Goal: Information Seeking & Learning: Find contact information

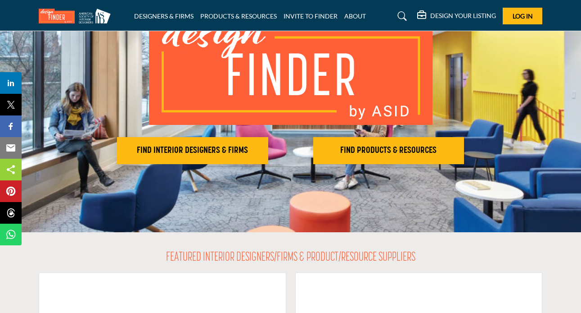
scroll to position [107, 0]
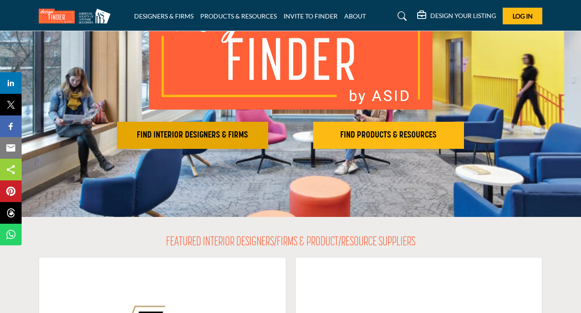
click at [189, 138] on h2 "FIND INTERIOR DESIGNERS & FIRMS" at bounding box center [193, 135] width 146 height 11
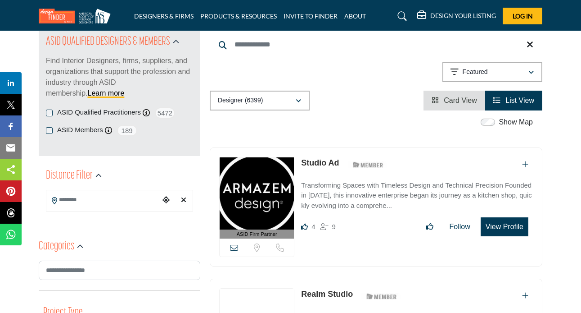
scroll to position [118, 0]
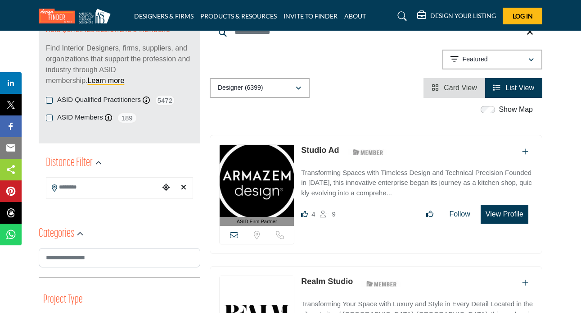
click at [97, 189] on input "Search Location" at bounding box center [102, 187] width 113 height 18
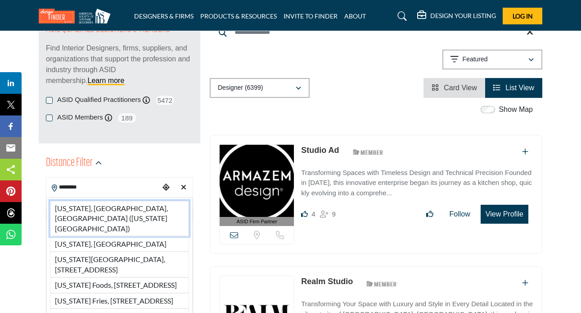
click at [108, 210] on li "New York, NY, USA (New York County)" at bounding box center [119, 218] width 139 height 36
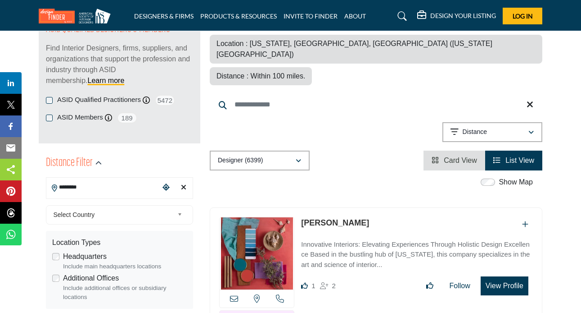
type input "**********"
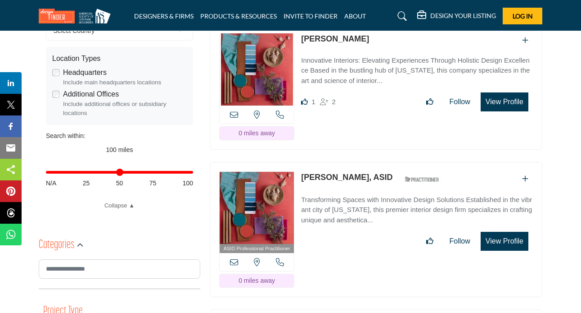
scroll to position [310, 0]
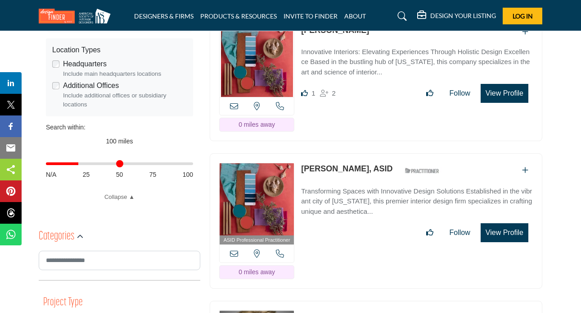
drag, startPoint x: 192, startPoint y: 163, endPoint x: 83, endPoint y: 167, distance: 109.1
type input "**"
click at [83, 164] on input "Distance in miles" at bounding box center [119, 164] width 147 height 2
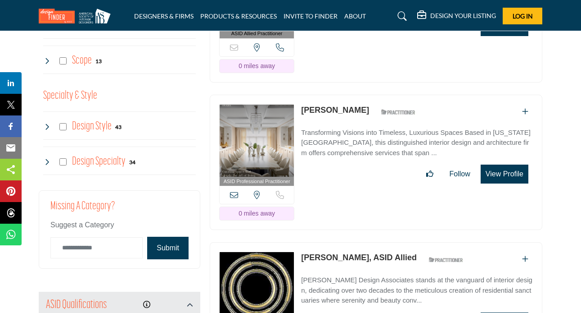
scroll to position [952, 0]
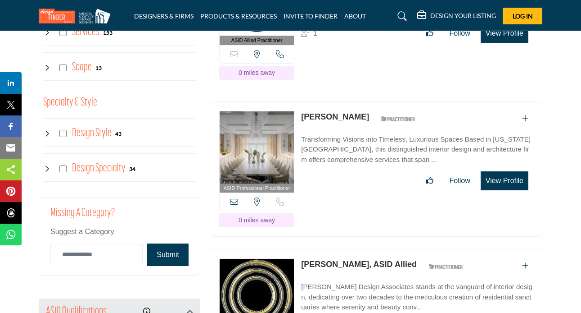
click at [340, 112] on link "Jack Ovadia" at bounding box center [335, 116] width 68 height 9
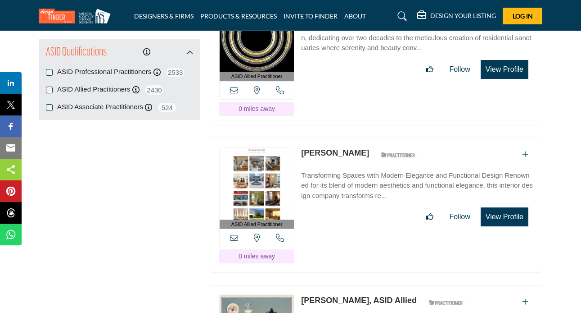
scroll to position [1220, 0]
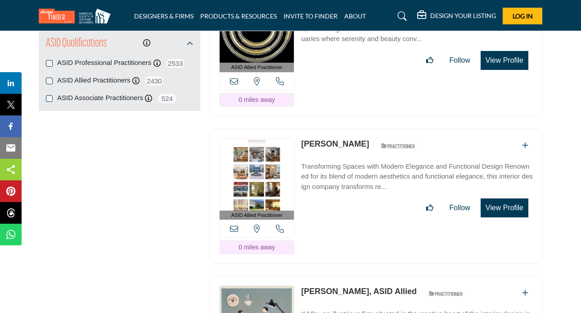
click at [345, 139] on link "Madeline Chang" at bounding box center [335, 143] width 68 height 9
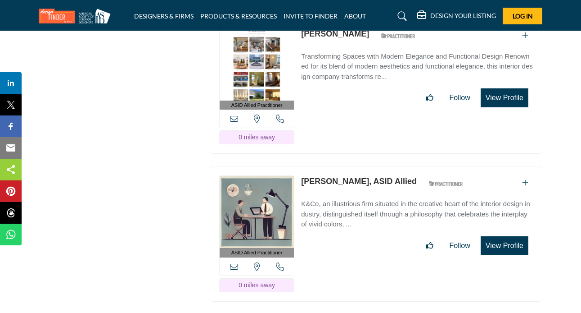
scroll to position [1335, 0]
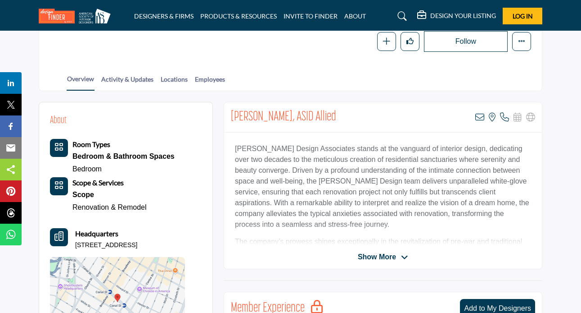
scroll to position [153, 0]
drag, startPoint x: 286, startPoint y: 118, endPoint x: 233, endPoint y: 114, distance: 53.2
click at [233, 114] on h2 "Deborah Emery, ASID Allied" at bounding box center [283, 117] width 105 height 16
copy h2 "Deborah Emery"
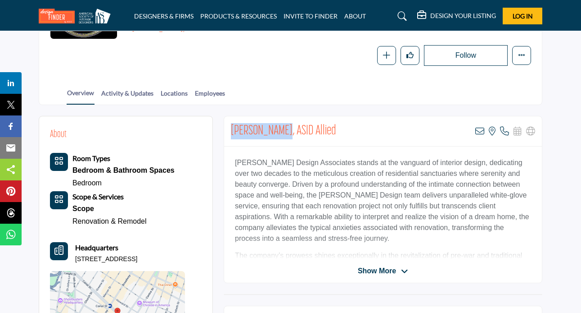
scroll to position [48, 0]
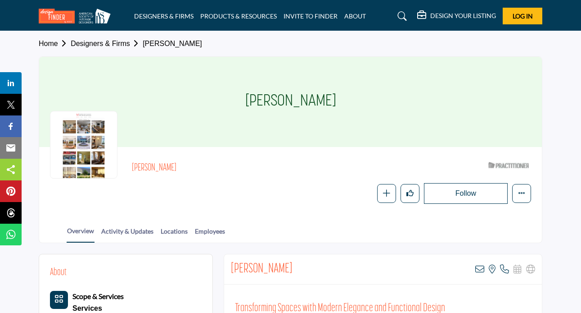
drag, startPoint x: 192, startPoint y: 168, endPoint x: 123, endPoint y: 165, distance: 68.5
click at [123, 165] on div "Madeline Chang ASID Qualified Practitioner who validates work and experience to…" at bounding box center [290, 181] width 481 height 46
copy h2 "Madeline Chang"
click at [290, 193] on div "Follow Following Message Recommend Add to My Suppliers Claim Listing Report Pag…" at bounding box center [392, 193] width 280 height 21
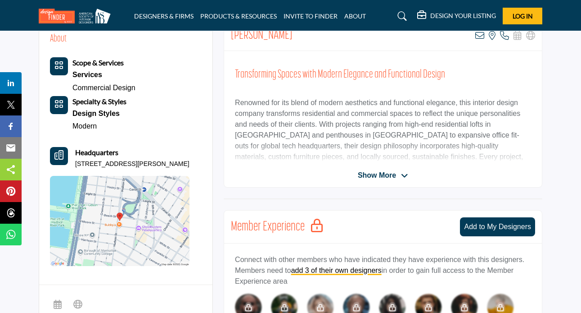
scroll to position [184, 0]
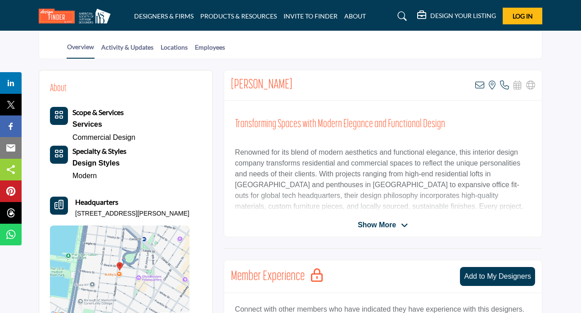
click at [505, 85] on icon at bounding box center [504, 85] width 9 height 9
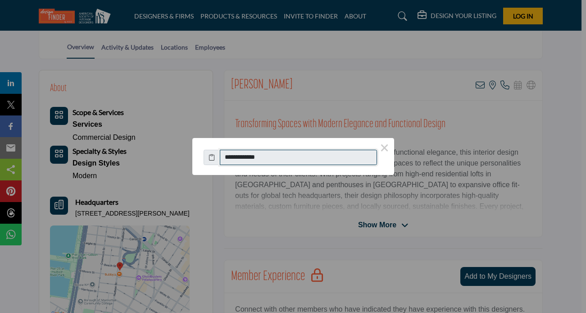
drag, startPoint x: 278, startPoint y: 156, endPoint x: 244, endPoint y: 156, distance: 34.2
click at [235, 158] on input "**********" at bounding box center [299, 157] width 158 height 15
click at [388, 148] on button "×" at bounding box center [384, 147] width 19 height 19
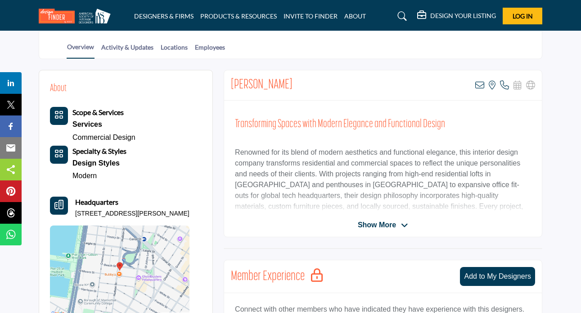
drag, startPoint x: 295, startPoint y: 82, endPoint x: 225, endPoint y: 83, distance: 69.8
click at [225, 83] on div "Madeline Chang View email address of this listing View the location of this lis…" at bounding box center [383, 85] width 318 height 30
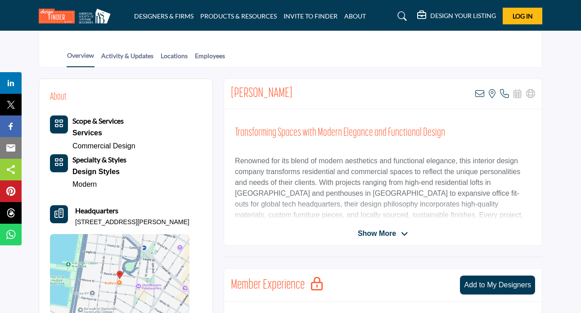
scroll to position [157, 0]
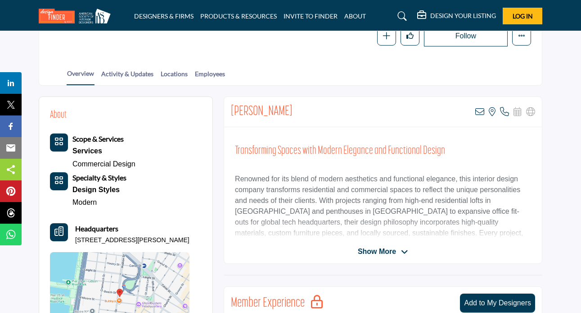
copy h2 "Madeline Chang"
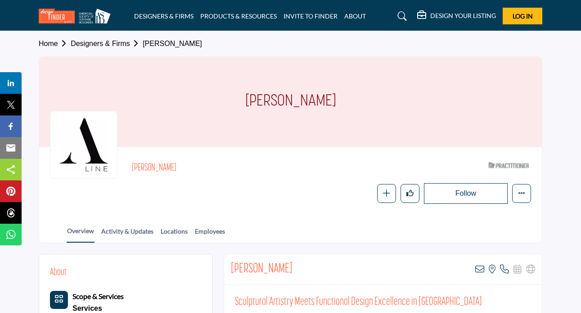
drag, startPoint x: 340, startPoint y: 101, endPoint x: 243, endPoint y: 104, distance: 96.4
click at [243, 104] on div "Victoria Fennessy" at bounding box center [290, 102] width 503 height 90
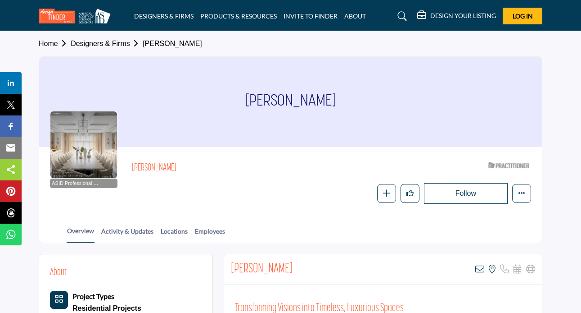
drag, startPoint x: 288, startPoint y: 103, endPoint x: 256, endPoint y: 103, distance: 32.4
click at [256, 103] on div "Jack Ovadia" at bounding box center [290, 102] width 503 height 90
copy h1 "Jack Ovadia"
click at [306, 179] on div "Jack Ovadia ASID Qualified Practitioner who validates work and experience to ho…" at bounding box center [331, 181] width 399 height 46
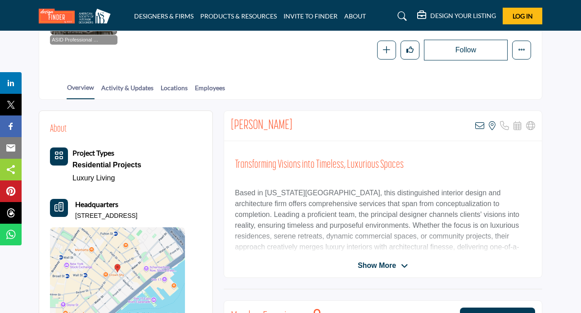
scroll to position [144, 0]
drag, startPoint x: 76, startPoint y: 214, endPoint x: 142, endPoint y: 211, distance: 66.3
click at [137, 211] on p "125 Maiden Ln Rm 14A, 10038-4734, USA" at bounding box center [106, 215] width 62 height 9
copy p "125 Maiden Ln Rm 14A"
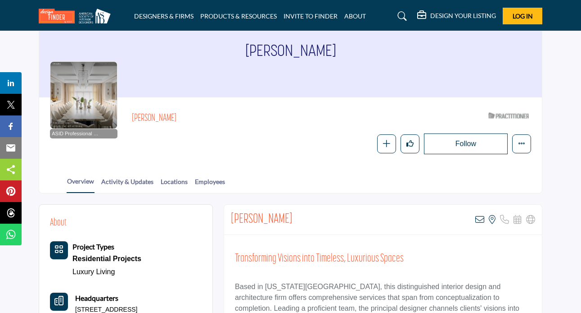
scroll to position [102, 0]
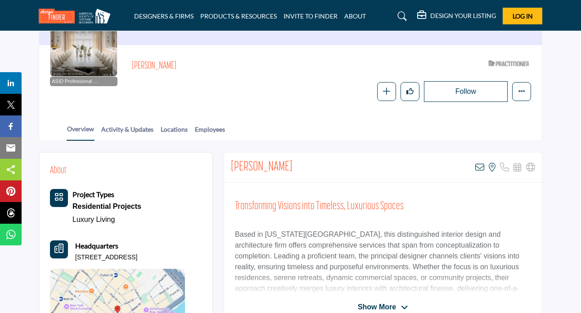
click at [270, 170] on h2 "Jack Ovadia" at bounding box center [262, 167] width 62 height 16
copy h2 "Ovadia"
click at [312, 166] on div "Jack Ovadia View email address of this listing View the location of this listin…" at bounding box center [383, 167] width 318 height 30
drag, startPoint x: 259, startPoint y: 165, endPoint x: 230, endPoint y: 166, distance: 29.7
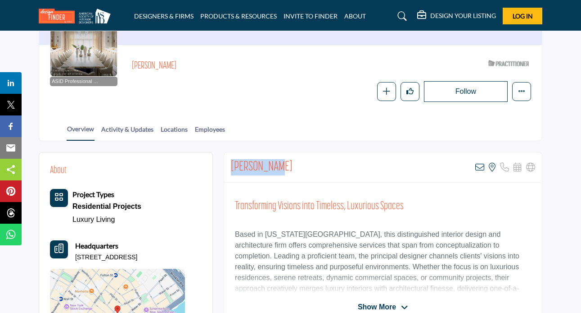
click at [230, 166] on div "Jack Ovadia View email address of this listing View the location of this listin…" at bounding box center [383, 167] width 318 height 30
copy h2 "Jack Ovadia"
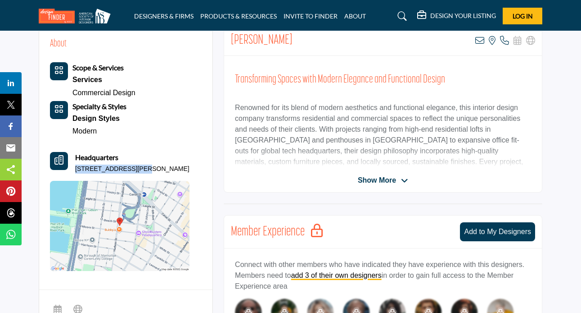
drag, startPoint x: 75, startPoint y: 166, endPoint x: 138, endPoint y: 165, distance: 62.6
click at [138, 165] on p "124 Hudson St Apt 4D, 10013-2385, USA" at bounding box center [132, 168] width 114 height 9
copy p "124 Hudson St Apt 4D"
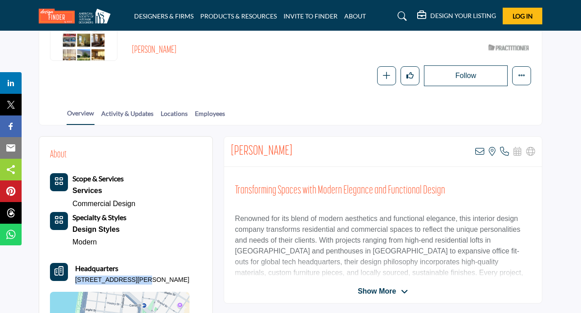
scroll to position [101, 0]
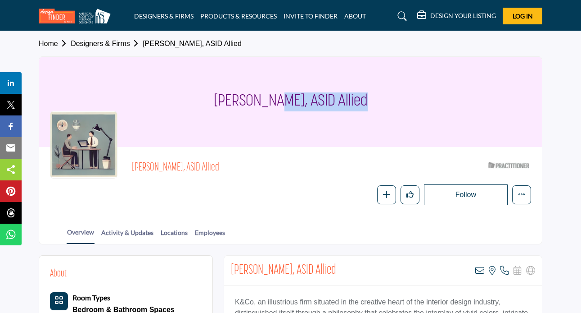
drag, startPoint x: 290, startPoint y: 104, endPoint x: 204, endPoint y: 104, distance: 86.9
click at [204, 104] on div "[PERSON_NAME], ASID Allied" at bounding box center [290, 102] width 503 height 90
copy h1 "Krista Ninivaggi"
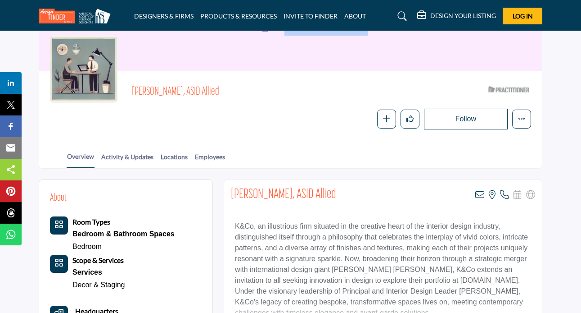
scroll to position [110, 0]
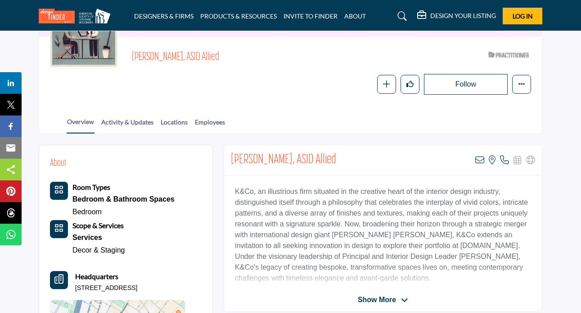
copy h1 "Krista Ninivaggi"
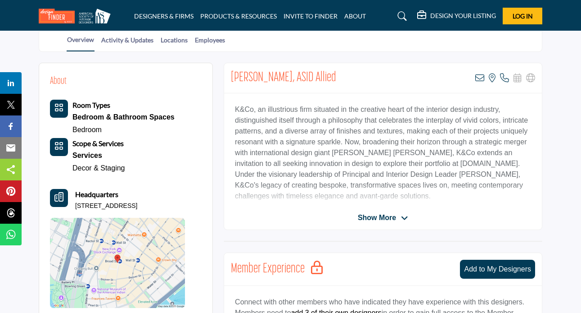
scroll to position [181, 0]
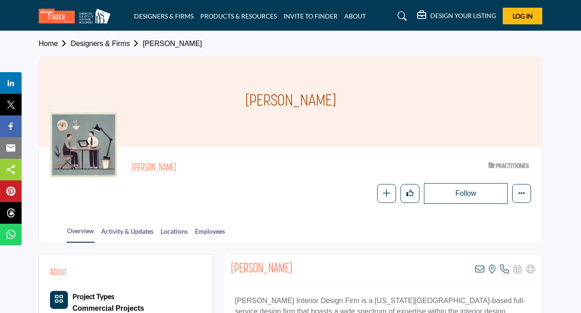
drag, startPoint x: 296, startPoint y: 102, endPoint x: 249, endPoint y: 101, distance: 47.3
click at [249, 101] on div "Lisa Patch" at bounding box center [290, 102] width 503 height 90
copy h1 "Lisa Patch"
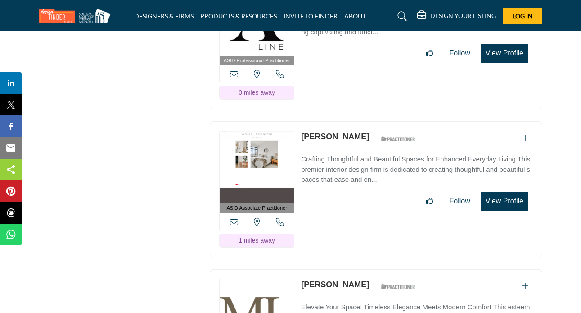
scroll to position [1978, 0]
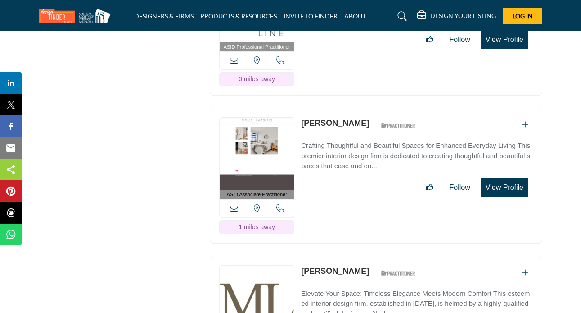
click at [334, 118] on link "[PERSON_NAME]" at bounding box center [335, 122] width 68 height 9
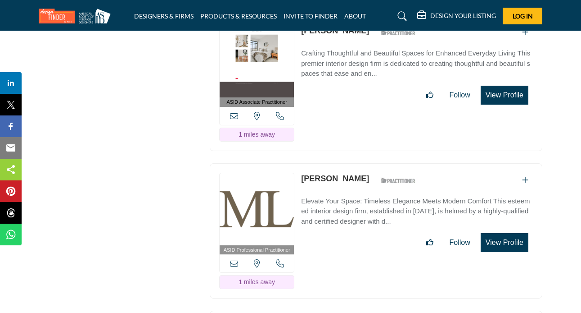
scroll to position [2085, 0]
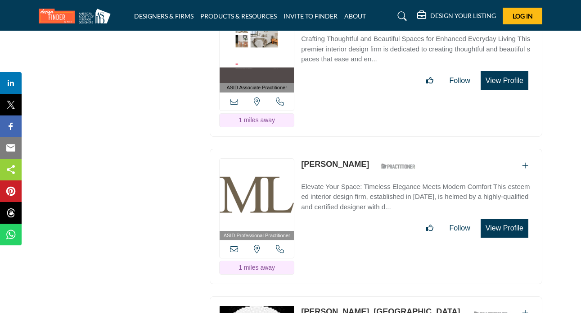
click at [338, 159] on link "Mary-Lynn Ring" at bounding box center [335, 163] width 68 height 9
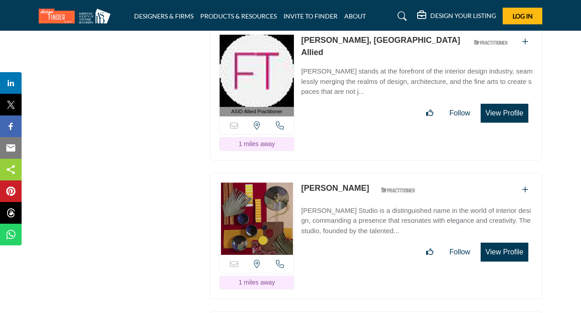
scroll to position [2471, 0]
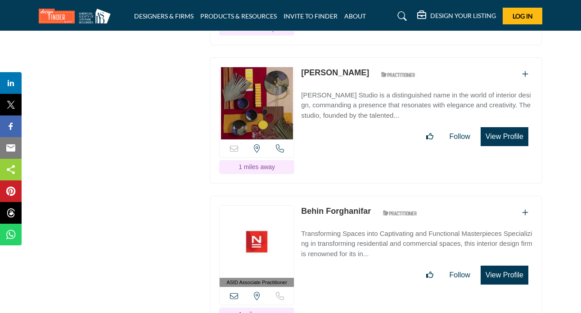
click at [331, 206] on link "Behin Forghanifar" at bounding box center [336, 210] width 70 height 9
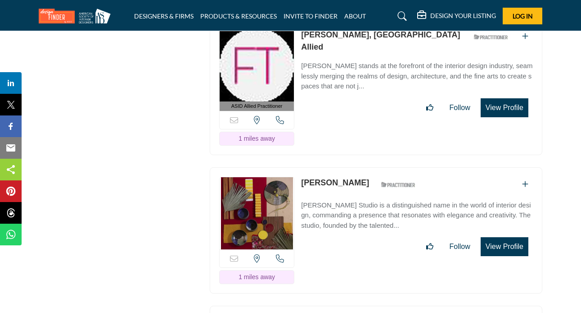
click at [318, 178] on link "Ellen Spirer" at bounding box center [335, 182] width 68 height 9
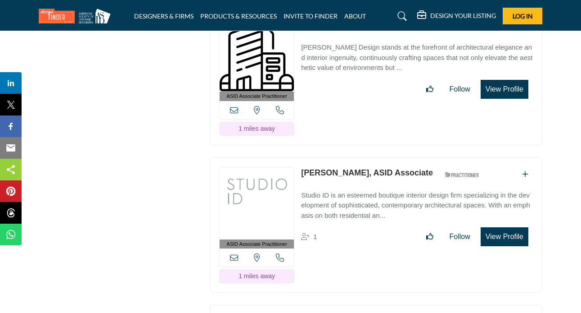
scroll to position [2812, 0]
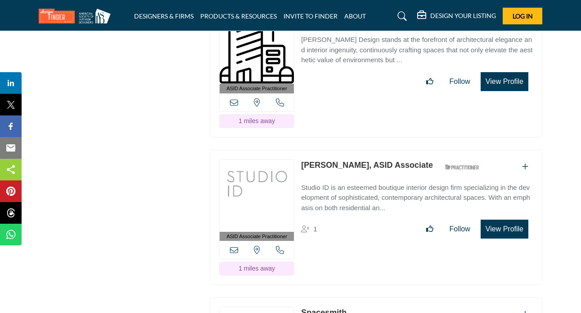
click at [337, 160] on link "Christa Frey, ASID Associate" at bounding box center [367, 164] width 132 height 9
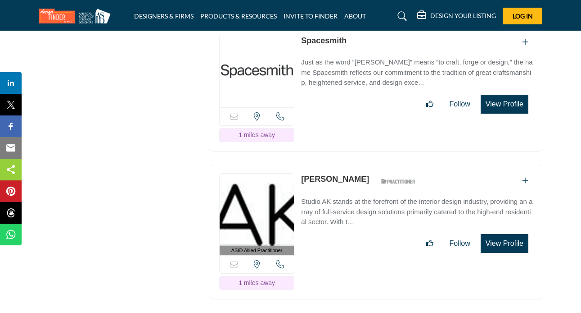
scroll to position [3094, 0]
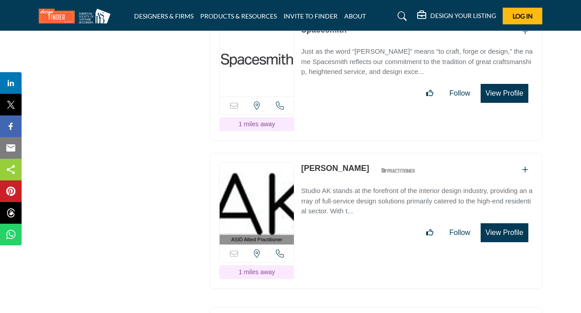
click at [330, 163] on link "Anna Baraness" at bounding box center [335, 167] width 68 height 9
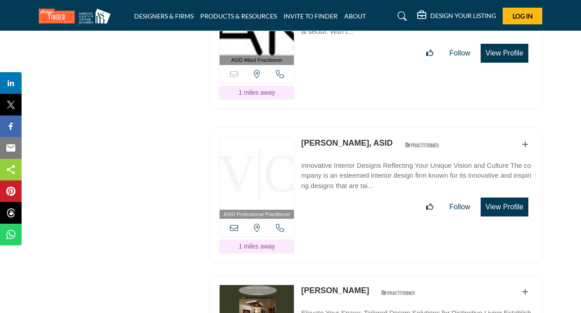
scroll to position [3431, 0]
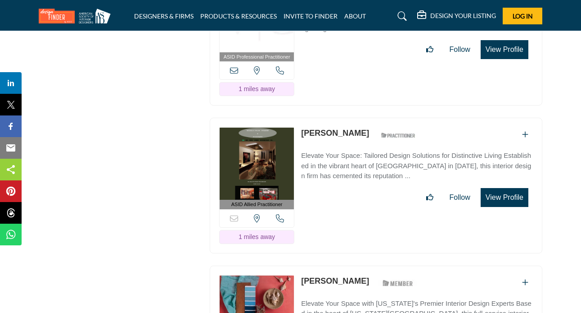
click at [333, 128] on link "Michael Taylor" at bounding box center [335, 132] width 68 height 9
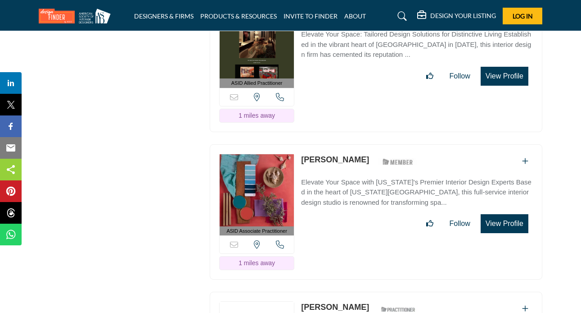
scroll to position [3552, 0]
drag, startPoint x: 354, startPoint y: 116, endPoint x: 297, endPoint y: 113, distance: 56.8
click at [297, 144] on div "ASID Associate Practitioner ASID Associate Practitioners have a degree in any m…" at bounding box center [376, 212] width 333 height 136
copy div "Sorry, but this listing is on a subscription plan which does not allow users to…"
click at [372, 213] on div "Follow Following" at bounding box center [417, 222] width 232 height 19
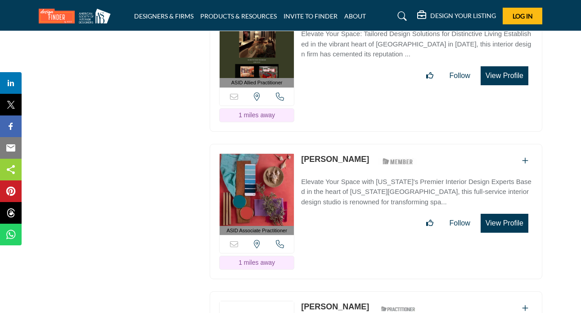
drag, startPoint x: 354, startPoint y: 114, endPoint x: 303, endPoint y: 113, distance: 51.3
click at [303, 153] on div "Annie Leslau ASID Member who supports and impacts the Interior Design industry." at bounding box center [360, 161] width 119 height 16
copy div "Annie Leslau"
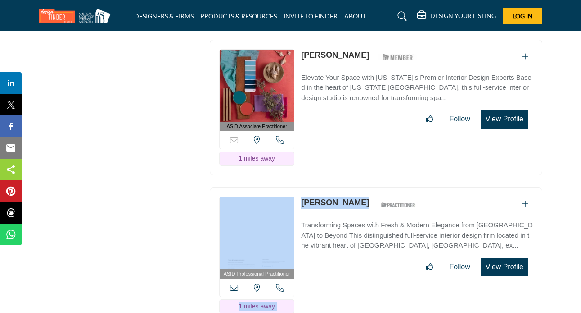
drag, startPoint x: 373, startPoint y: 160, endPoint x: 295, endPoint y: 158, distance: 77.9
click at [295, 187] on div "ASID Professional Practitioner ASID Professional Practitioners have successfull…" at bounding box center [376, 255] width 333 height 136
copy div "View the location of this listing Call Number 1 miles away Ryuhei Livingston"
click at [349, 198] on link "Ryuhei Livingston" at bounding box center [335, 202] width 68 height 9
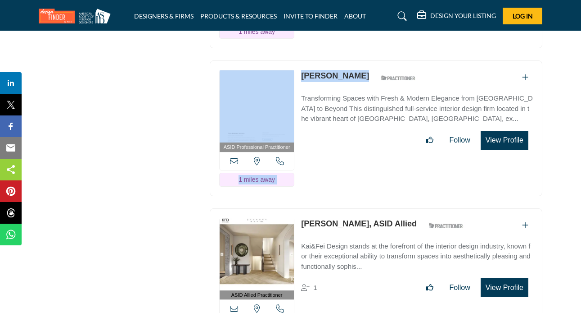
scroll to position [3872, 0]
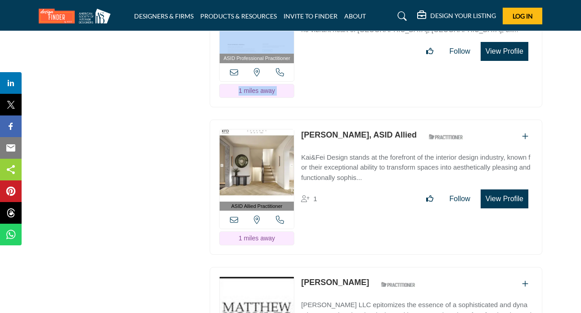
click at [347, 130] on link "Yifei Wang, ASID Allied" at bounding box center [359, 134] width 116 height 9
click at [355, 130] on link "Yifei Wang, ASID Allied" at bounding box center [359, 134] width 116 height 9
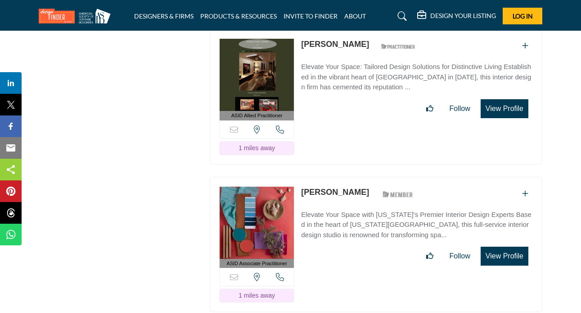
scroll to position [3535, 0]
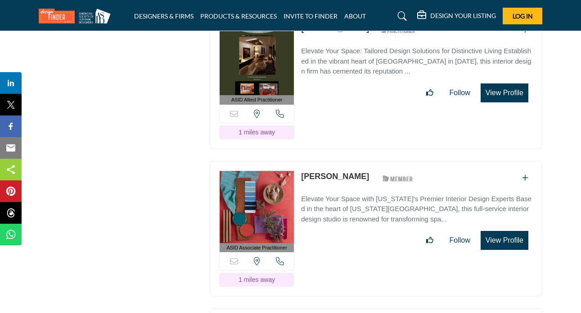
click at [317, 172] on link "Annie Leslau" at bounding box center [335, 176] width 68 height 9
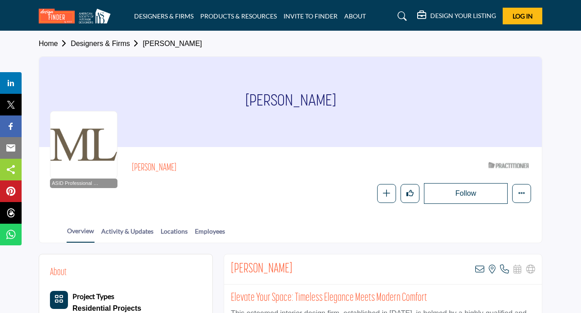
drag, startPoint x: 331, startPoint y: 104, endPoint x: 261, endPoint y: 102, distance: 69.4
click at [243, 106] on div "Mary-Lynn Ring" at bounding box center [290, 102] width 503 height 90
copy h1 "Mary-Lynn Ring"
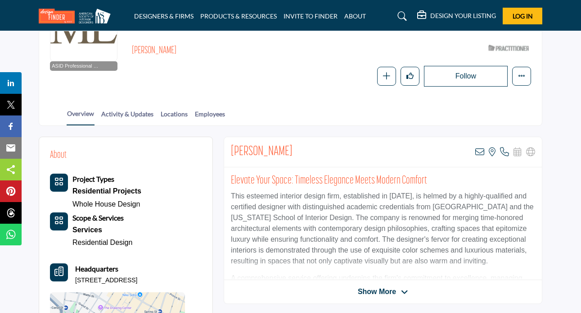
scroll to position [231, 0]
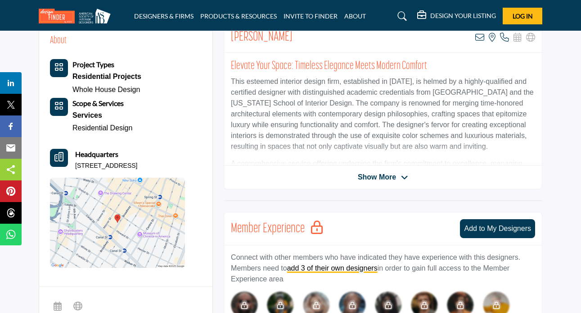
drag, startPoint x: 74, startPoint y: 164, endPoint x: 135, endPoint y: 162, distance: 60.8
click at [135, 162] on div "Headquarters 447 Broadway Fl 445, 10013-2562, USA" at bounding box center [117, 160] width 135 height 22
copy p "447 Broadway Fl 445"
drag, startPoint x: 140, startPoint y: 163, endPoint x: 155, endPoint y: 163, distance: 15.3
click at [137, 163] on p "447 Broadway Fl 445, 10013-2562, USA" at bounding box center [106, 165] width 62 height 9
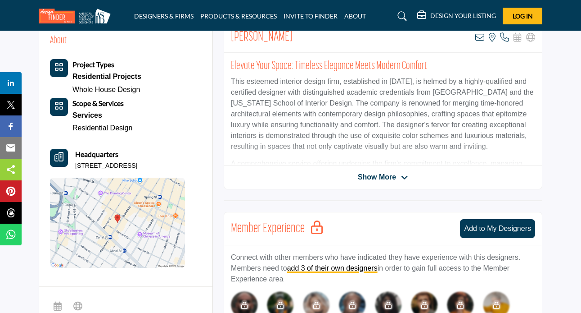
drag, startPoint x: 193, startPoint y: 162, endPoint x: 73, endPoint y: 163, distance: 119.8
click at [73, 163] on div "About Project Types Residential Projects Whole House Design" at bounding box center [126, 150] width 152 height 234
copy p "447 Broadway Fl 445, 10013-2562, USA"
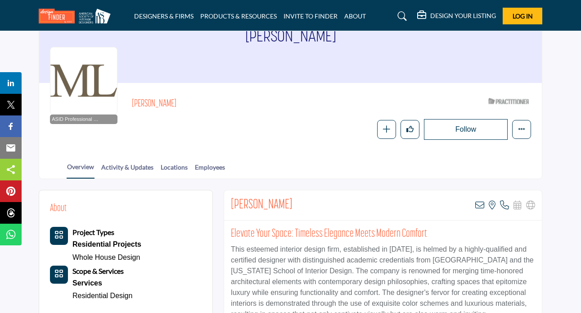
scroll to position [105, 0]
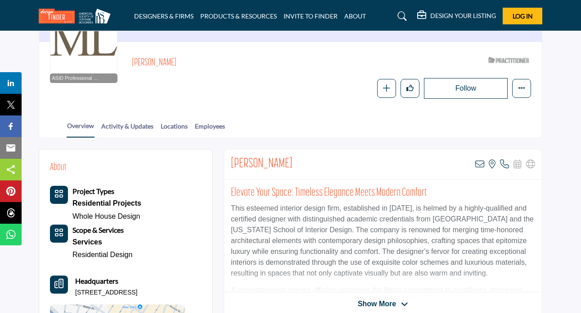
drag, startPoint x: 295, startPoint y: 156, endPoint x: 231, endPoint y: 165, distance: 64.6
click at [231, 165] on div "Mary-Lynn Ring View email address of this listing View the location of this lis…" at bounding box center [383, 164] width 318 height 30
copy h2 "Mary-Lynn Ring"
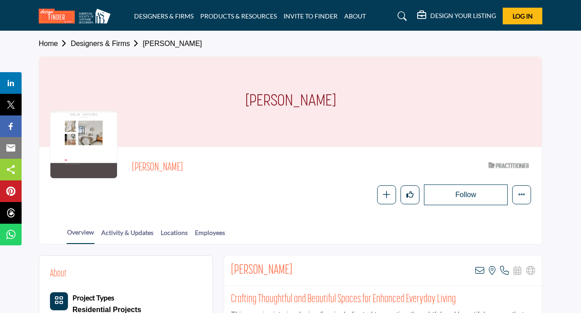
drag, startPoint x: 349, startPoint y: 101, endPoint x: 217, endPoint y: 102, distance: 132.4
click at [217, 102] on div "[PERSON_NAME]" at bounding box center [290, 102] width 503 height 90
copy h1 "[PERSON_NAME]"
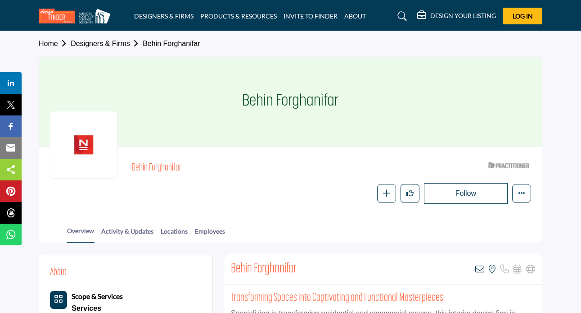
click at [217, 177] on div "Behin Forghanifar ASID Qualified Practitioner who validates work and experience…" at bounding box center [331, 181] width 399 height 46
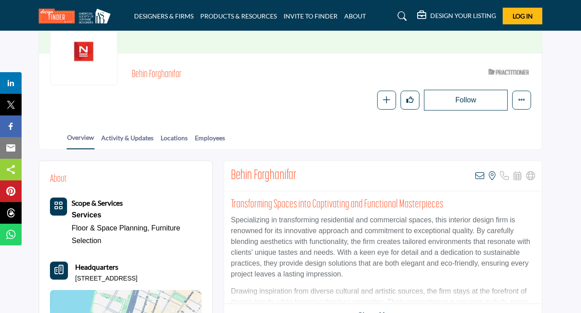
scroll to position [117, 0]
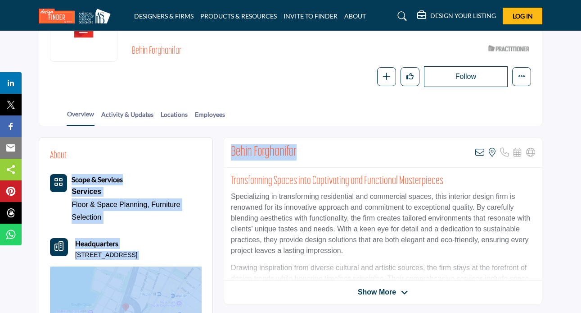
drag, startPoint x: 319, startPoint y: 150, endPoint x: 212, endPoint y: 149, distance: 106.7
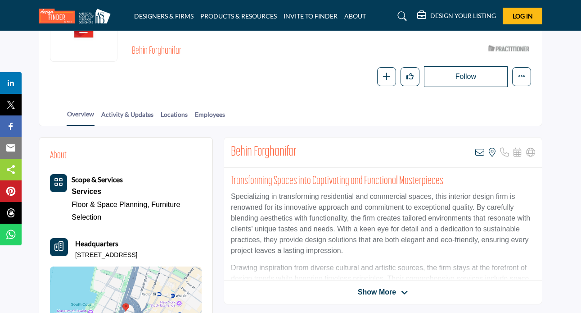
click at [374, 151] on div "Behin Forghanifar View email address of this listing View the location of this …" at bounding box center [383, 152] width 318 height 30
drag, startPoint x: 307, startPoint y: 150, endPoint x: 227, endPoint y: 143, distance: 80.9
click at [227, 143] on div "Behin Forghanifar View email address of this listing View the location of this …" at bounding box center [383, 152] width 318 height 30
copy h2 "Behin Forghanifar"
click at [408, 291] on icon at bounding box center [404, 292] width 7 height 8
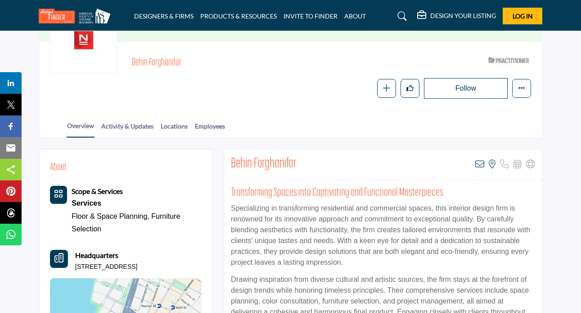
scroll to position [100, 0]
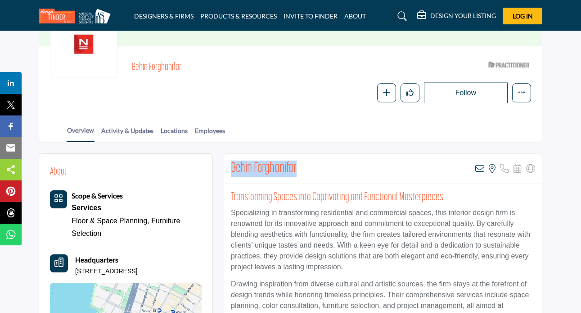
drag, startPoint x: 311, startPoint y: 167, endPoint x: 222, endPoint y: 165, distance: 89.2
copy h2 "Behin Forghanifar"
drag, startPoint x: 197, startPoint y: 68, endPoint x: 132, endPoint y: 63, distance: 65.0
click at [132, 63] on h2 "Behin Forghanifar" at bounding box center [256, 68] width 248 height 12
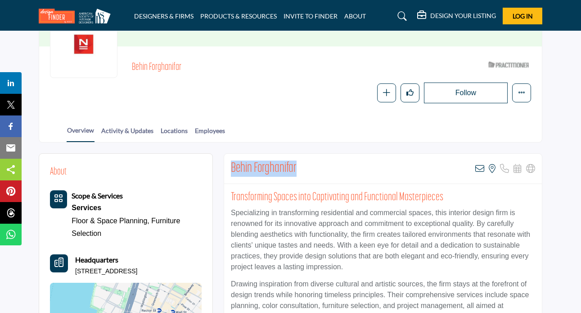
copy h2 "Behin Forghanifar"
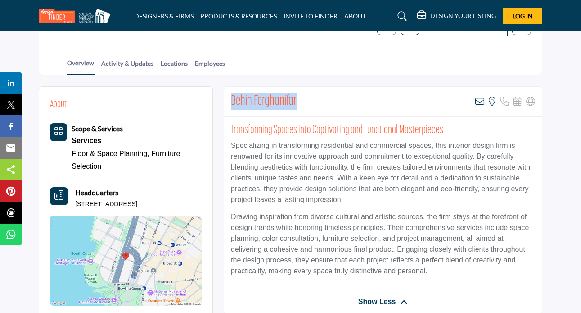
scroll to position [211, 0]
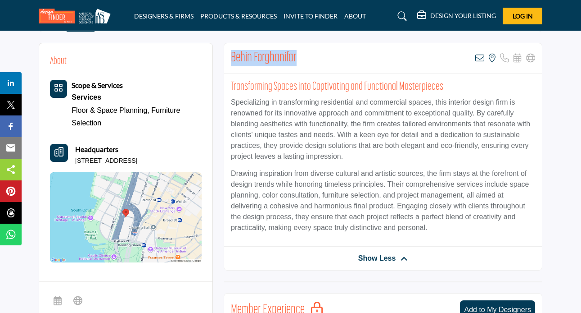
drag, startPoint x: 74, startPoint y: 158, endPoint x: 129, endPoint y: 159, distance: 54.9
click at [129, 159] on div "Headquarters 21 West St Apt 18G, 10006-2929, USA" at bounding box center [126, 155] width 152 height 22
copy p "21 West St Apt 18G"
drag, startPoint x: 187, startPoint y: 156, endPoint x: 89, endPoint y: 153, distance: 97.8
click at [87, 153] on div "Headquarters 21 West St Apt 18G, 10006-2929, USA" at bounding box center [126, 155] width 152 height 22
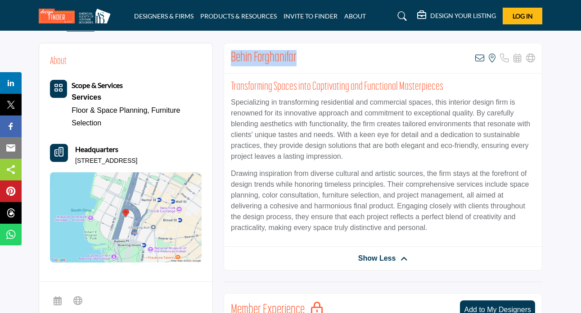
copy div "21 West St Apt 18G, 10006-2929, USA"
click at [168, 126] on div "Floor & Space Planning, Furniture Selection" at bounding box center [137, 116] width 130 height 25
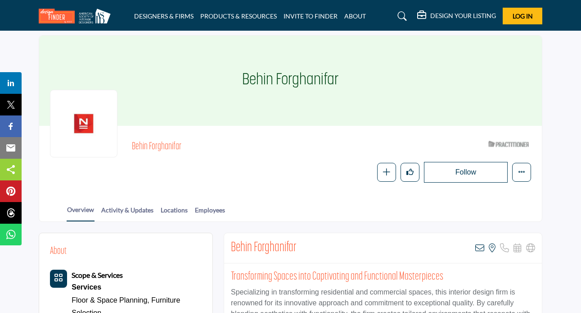
scroll to position [0, 0]
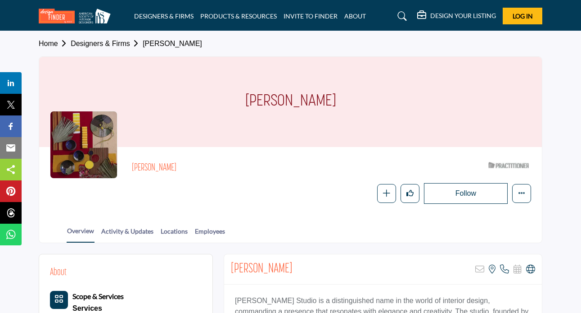
drag, startPoint x: 334, startPoint y: 103, endPoint x: 246, endPoint y: 99, distance: 88.4
click at [246, 99] on div "[PERSON_NAME]" at bounding box center [290, 102] width 503 height 90
copy h1 "[PERSON_NAME]"
click at [305, 192] on div "Follow Following Message Recommend Add to My Suppliers Claim Listing Report Pag…" at bounding box center [392, 193] width 280 height 21
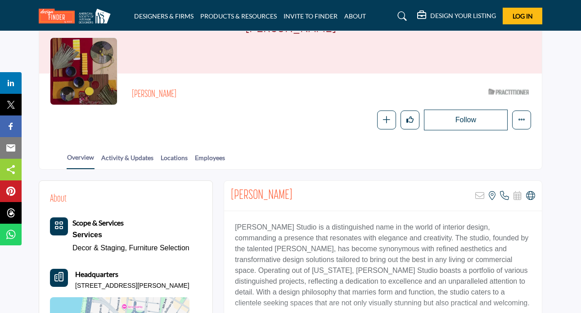
scroll to position [110, 0]
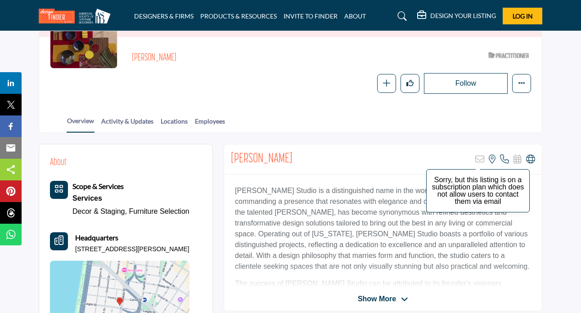
click at [477, 158] on icon at bounding box center [480, 158] width 9 height 9
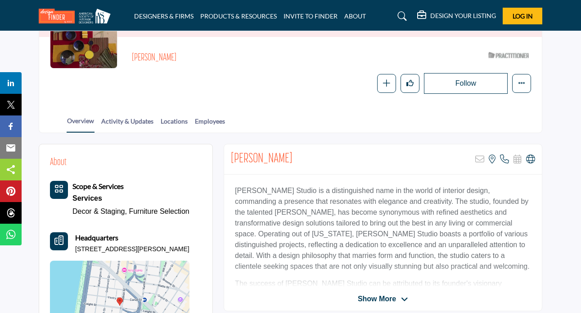
drag, startPoint x: 310, startPoint y: 169, endPoint x: 318, endPoint y: 169, distance: 8.1
click at [310, 169] on div "Ellen Spirer Sorry, but this listing is on a subscription plan which does not a…" at bounding box center [383, 159] width 318 height 30
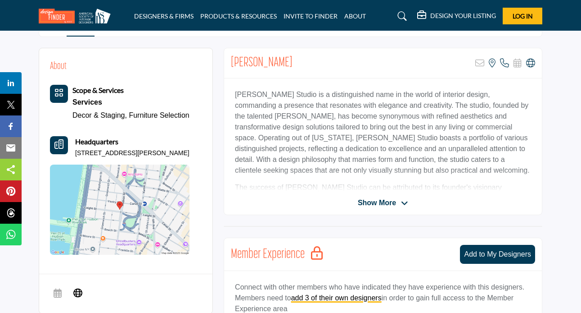
scroll to position [215, 0]
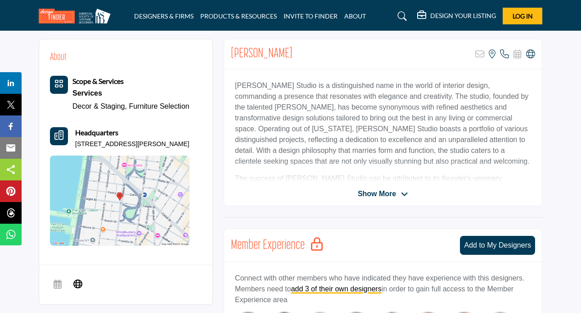
click at [405, 192] on icon at bounding box center [404, 194] width 7 height 8
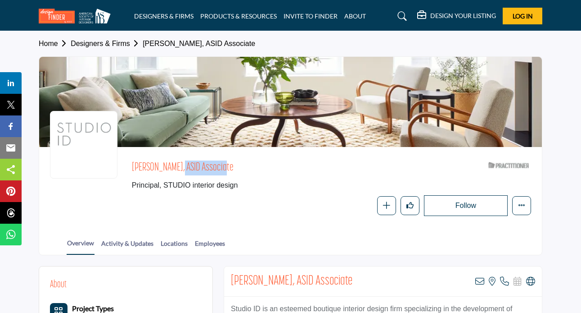
drag, startPoint x: 131, startPoint y: 166, endPoint x: 168, endPoint y: 167, distance: 37.4
click at [169, 167] on div "[PERSON_NAME], ASID Associate Principal, STUDIO interior design ASID Qualified …" at bounding box center [290, 187] width 481 height 58
copy span "[PERSON_NAME]"
click at [216, 190] on div "[PERSON_NAME], ASID Associate Principal, STUDIO interior design ASID Qualified …" at bounding box center [331, 187] width 399 height 58
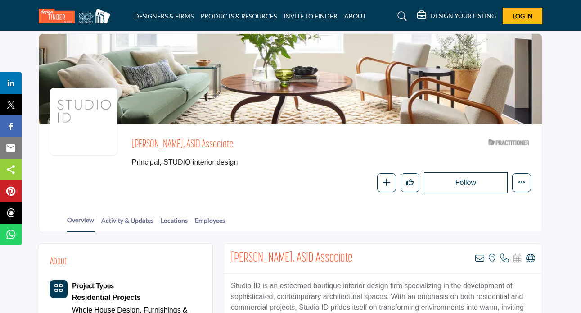
scroll to position [275, 0]
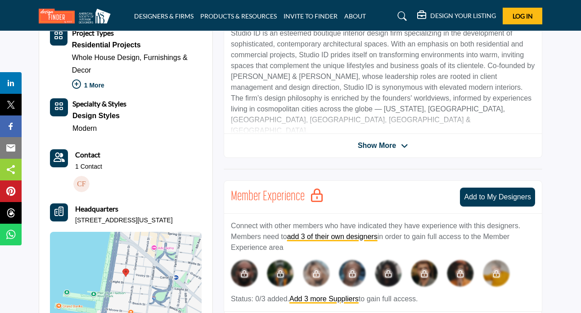
drag, startPoint x: 74, startPoint y: 216, endPoint x: 121, endPoint y: 219, distance: 46.9
click at [116, 224] on div "Headquarters [STREET_ADDRESS][US_STATE]" at bounding box center [126, 214] width 152 height 22
copy p "[STREET_ADDRESS][US_STATE]"
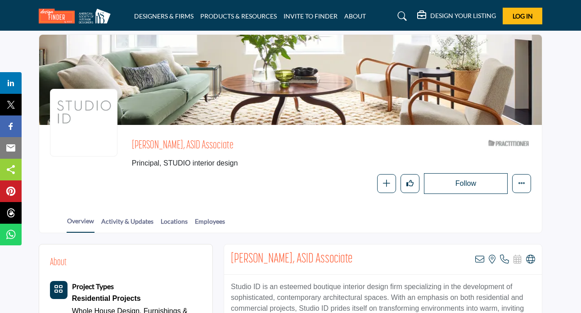
scroll to position [0, 0]
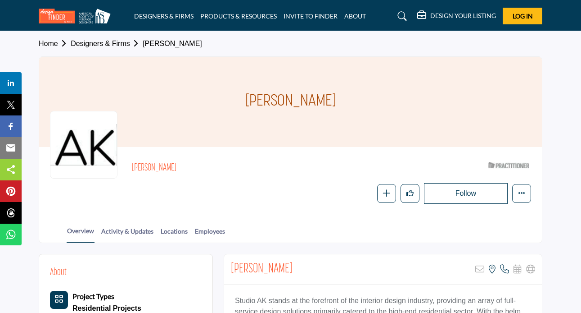
drag, startPoint x: 194, startPoint y: 166, endPoint x: 134, endPoint y: 163, distance: 60.4
click at [134, 163] on h2 "Anna Baraness" at bounding box center [256, 168] width 248 height 12
click at [220, 165] on h2 "Anna Baraness" at bounding box center [256, 168] width 248 height 12
drag, startPoint x: 188, startPoint y: 167, endPoint x: 126, endPoint y: 166, distance: 62.2
click at [126, 166] on div "Anna Baraness ASID Qualified Practitioner who validates work and experience to …" at bounding box center [290, 181] width 481 height 46
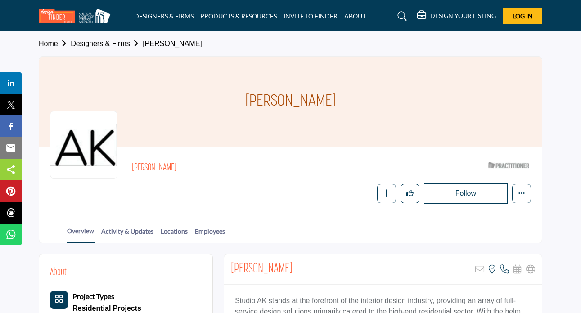
copy h2 "Anna Baraness"
drag, startPoint x: 332, startPoint y: 100, endPoint x: 249, endPoint y: 102, distance: 83.3
click at [249, 102] on h1 "Anna Baraness" at bounding box center [290, 102] width 91 height 90
copy h1 "Anna Baraness"
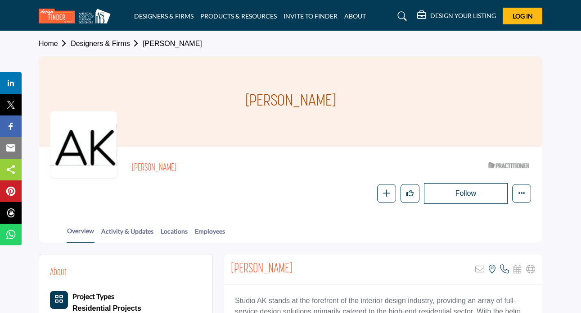
copy h1 "Anna Baraness"
click at [313, 176] on div "Anna Baraness" at bounding box center [307, 170] width 350 height 16
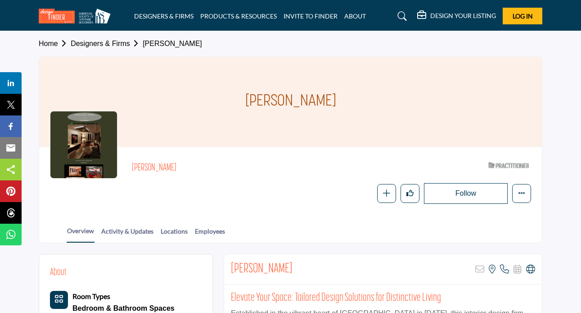
click at [240, 181] on div "Michael Taylor ASID Qualified Practitioner who validates work and experience to…" at bounding box center [331, 181] width 399 height 46
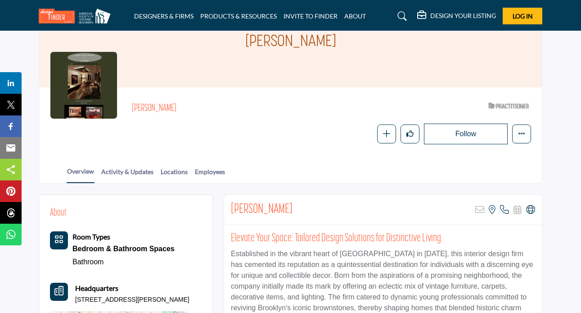
scroll to position [110, 0]
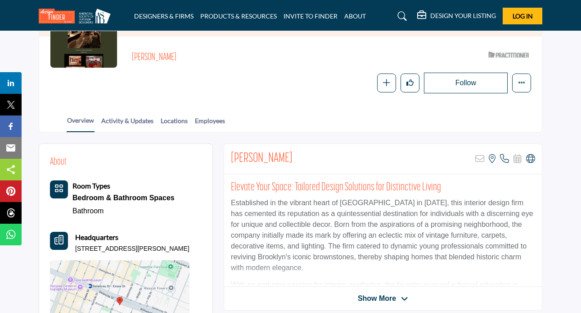
drag, startPoint x: 300, startPoint y: 160, endPoint x: 224, endPoint y: 159, distance: 76.6
click at [224, 159] on div "Michael Taylor Sorry, but this listing is on a subscription plan which does not…" at bounding box center [383, 226] width 319 height 167
copy h2 "Michael Taylor"
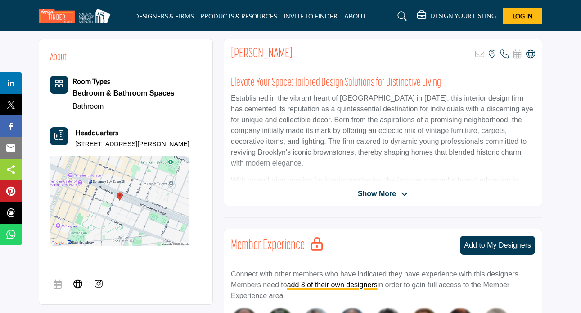
scroll to position [203, 0]
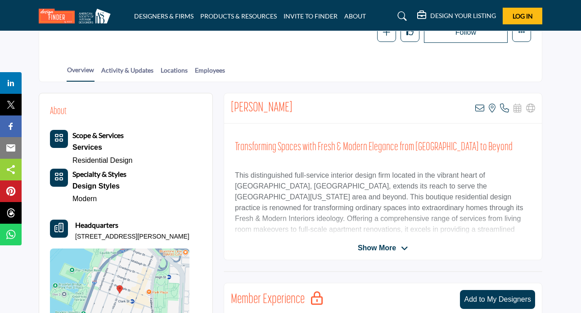
scroll to position [271, 0]
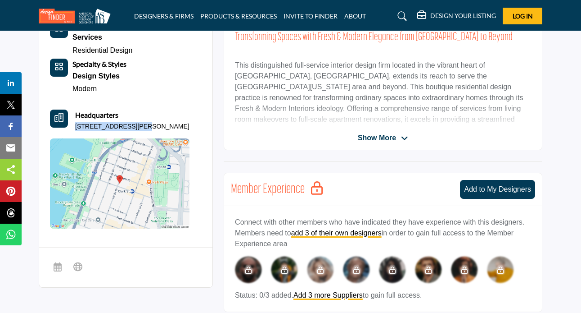
drag, startPoint x: 75, startPoint y: 124, endPoint x: 135, endPoint y: 126, distance: 59.5
click at [135, 126] on p "[STREET_ADDRESS][PERSON_NAME]" at bounding box center [132, 126] width 114 height 9
copy p "[STREET_ADDRESS][PERSON_NAME]"
click at [170, 118] on div "Headquarters [STREET_ADDRESS][PERSON_NAME]" at bounding box center [132, 120] width 114 height 22
click at [184, 122] on p "[STREET_ADDRESS][PERSON_NAME]" at bounding box center [132, 126] width 114 height 9
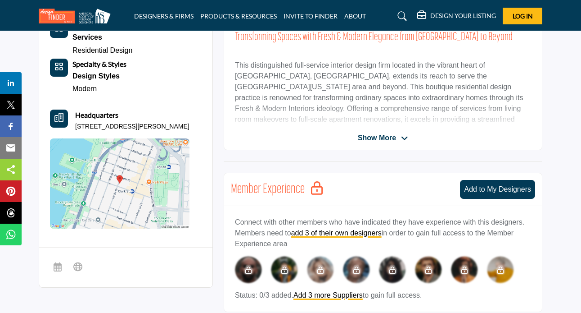
drag, startPoint x: 183, startPoint y: 124, endPoint x: 72, endPoint y: 123, distance: 111.2
click at [72, 123] on div "About Scope & Services Services Residential Design Design Styles" at bounding box center [126, 111] width 152 height 234
copy p "[STREET_ADDRESS][PERSON_NAME]"
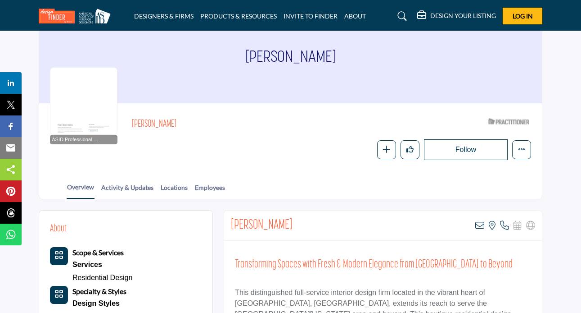
scroll to position [8, 0]
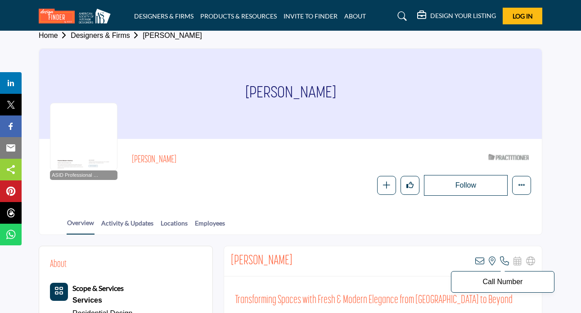
click at [505, 261] on icon at bounding box center [504, 260] width 9 height 9
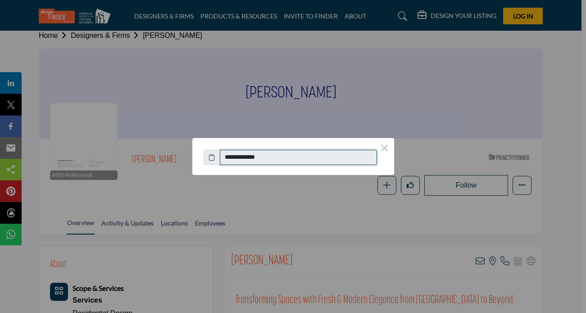
drag, startPoint x: 291, startPoint y: 155, endPoint x: 201, endPoint y: 155, distance: 90.1
click at [201, 155] on div "**********" at bounding box center [293, 152] width 202 height 29
click at [363, 206] on div "**********" at bounding box center [293, 156] width 586 height 313
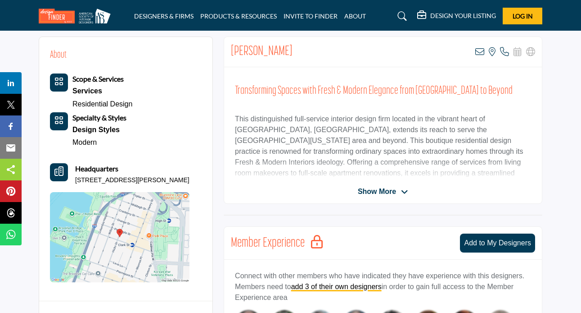
scroll to position [205, 0]
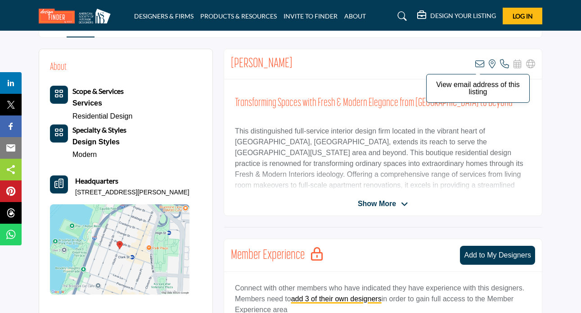
click at [476, 63] on icon at bounding box center [480, 63] width 9 height 9
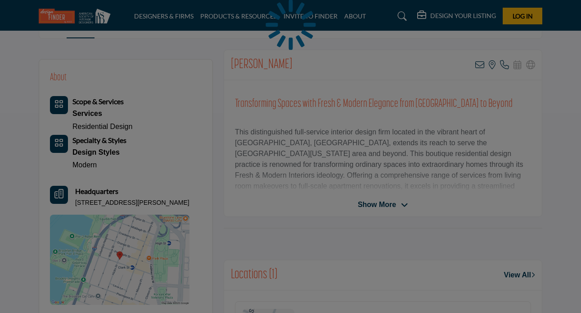
scroll to position [71, 0]
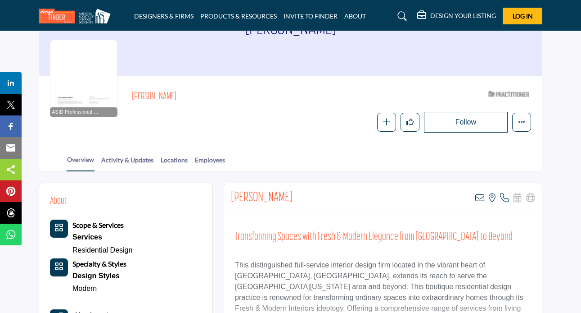
drag, startPoint x: 324, startPoint y: 197, endPoint x: 228, endPoint y: 192, distance: 96.1
click at [228, 192] on div "[PERSON_NAME] View email address of this listing View the location of this list…" at bounding box center [383, 198] width 318 height 30
copy h2 "[PERSON_NAME]"
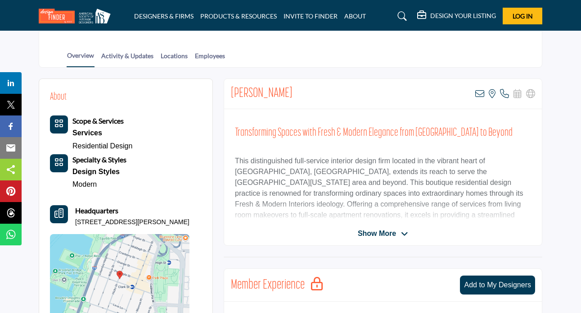
scroll to position [191, 0]
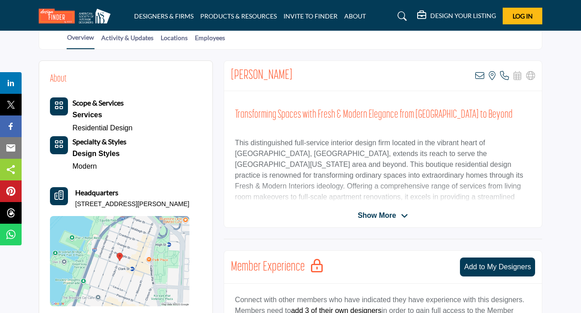
click at [399, 213] on span "Show More" at bounding box center [383, 215] width 50 height 11
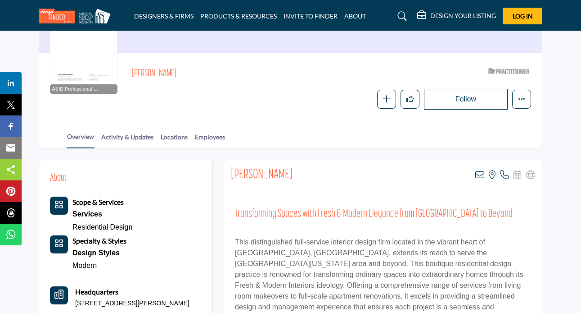
scroll to position [79, 0]
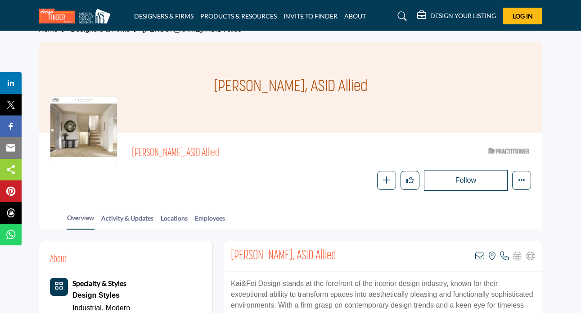
scroll to position [113, 0]
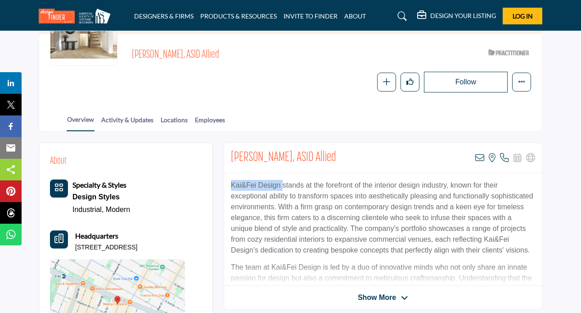
drag, startPoint x: 232, startPoint y: 184, endPoint x: 281, endPoint y: 184, distance: 49.1
click at [281, 184] on p "Kai&Fei Design stands at the forefront of the interior design industry, known f…" at bounding box center [383, 218] width 304 height 76
copy p "Kai&Fei Design"
drag, startPoint x: 327, startPoint y: 161, endPoint x: 332, endPoint y: 161, distance: 5.0
click at [327, 161] on div "Yifei Wang, ASID Allied View email address of this listing View the location of…" at bounding box center [383, 158] width 318 height 30
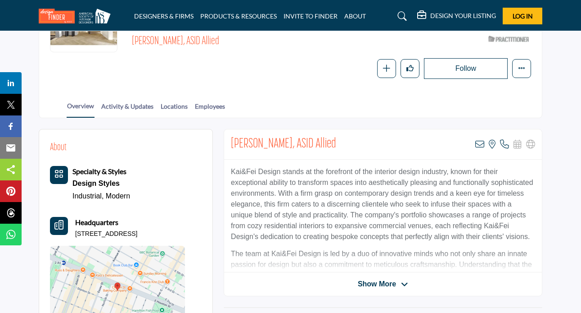
scroll to position [209, 0]
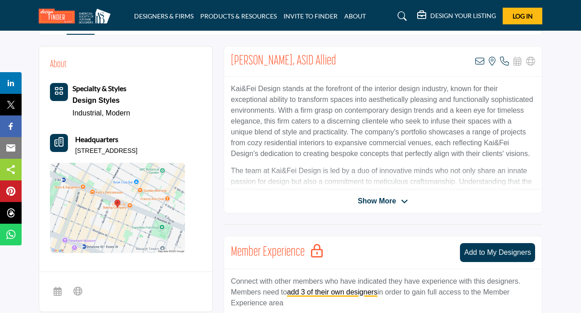
click at [406, 198] on icon at bounding box center [404, 201] width 7 height 8
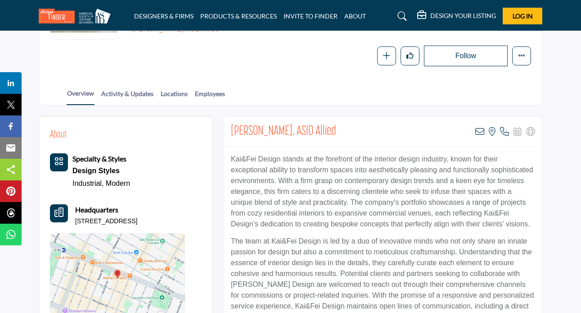
scroll to position [120, 0]
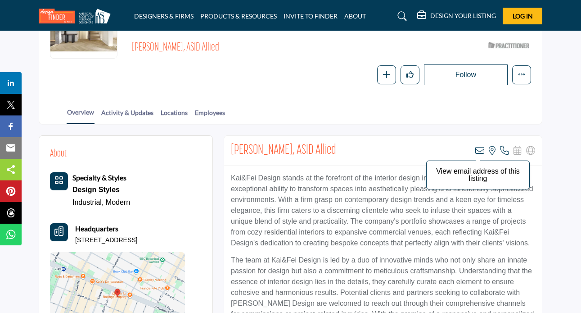
click at [481, 151] on icon at bounding box center [480, 150] width 9 height 9
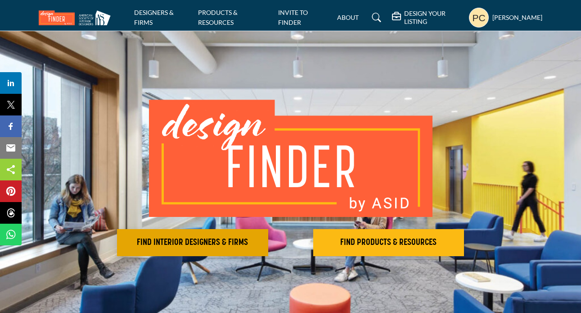
click at [192, 246] on h2 "FIND INTERIOR DESIGNERS & FIRMS" at bounding box center [193, 242] width 146 height 11
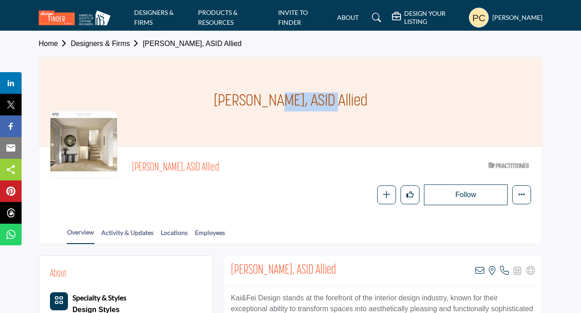
drag, startPoint x: 221, startPoint y: 100, endPoint x: 287, endPoint y: 97, distance: 65.8
click at [287, 97] on div "[PERSON_NAME], ASID Allied" at bounding box center [290, 102] width 503 height 90
copy h1 "Yifei Wang"
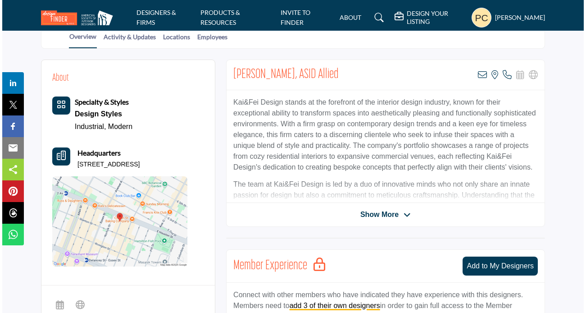
scroll to position [210, 0]
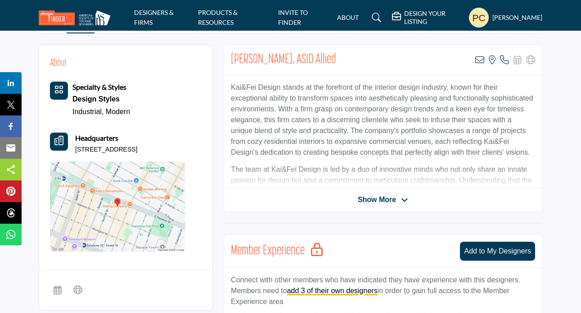
drag, startPoint x: 74, startPoint y: 144, endPoint x: 192, endPoint y: 144, distance: 118.4
click at [190, 144] on div "About Specialty & Styles Design Styles Industrial, Modern" at bounding box center [126, 153] width 152 height 195
copy p "[STREET_ADDRESS]"
click at [505, 59] on icon at bounding box center [504, 59] width 9 height 9
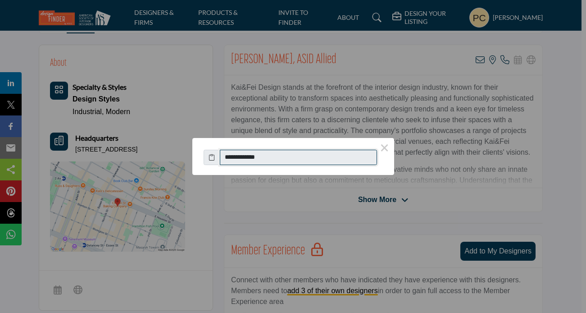
click at [290, 155] on input "**********" at bounding box center [299, 157] width 158 height 15
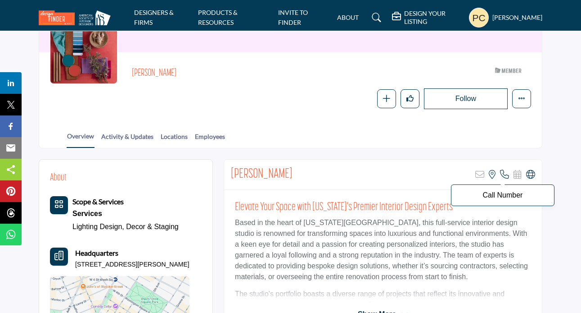
click at [504, 174] on icon at bounding box center [504, 174] width 9 height 9
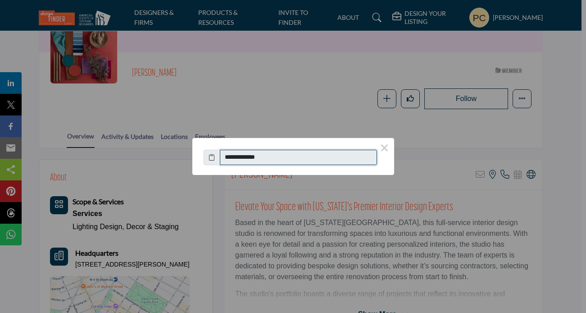
click at [290, 157] on input "**********" at bounding box center [299, 157] width 158 height 15
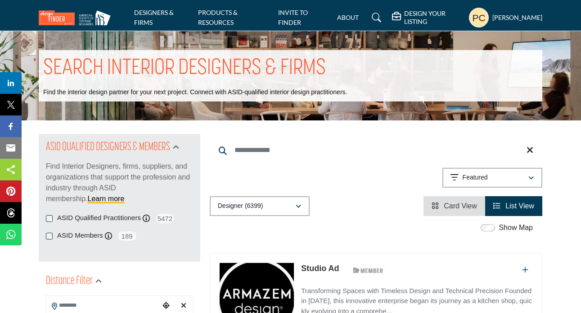
drag, startPoint x: 386, startPoint y: 17, endPoint x: 379, endPoint y: 22, distance: 8.7
click at [386, 17] on link at bounding box center [375, 17] width 24 height 14
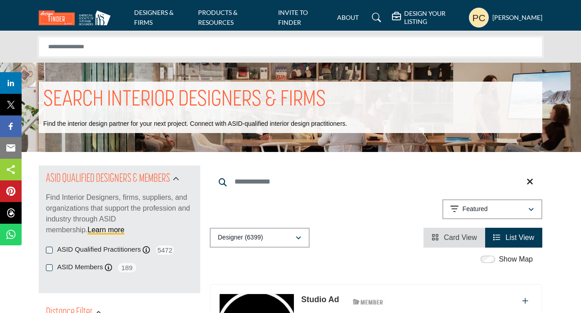
click at [118, 44] on input "Search Solutions" at bounding box center [291, 47] width 504 height 20
paste input "**********"
type input "**********"
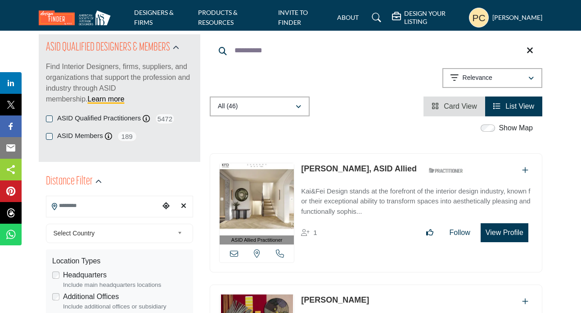
click at [333, 170] on link "[PERSON_NAME], ASID Allied" at bounding box center [359, 168] width 116 height 9
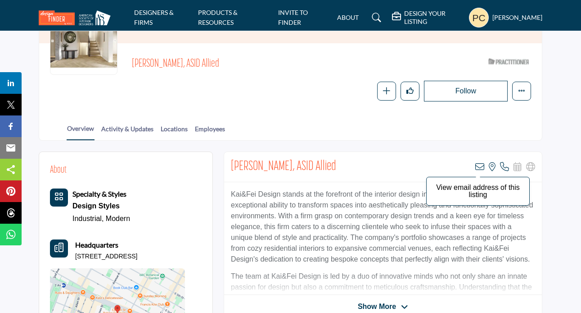
click at [480, 166] on icon at bounding box center [480, 166] width 9 height 9
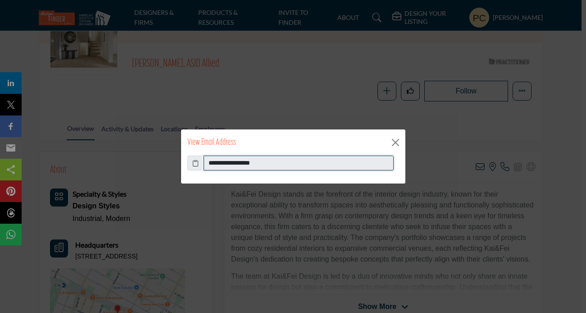
drag, startPoint x: 275, startPoint y: 165, endPoint x: 200, endPoint y: 163, distance: 74.8
click at [200, 163] on div "**********" at bounding box center [293, 162] width 212 height 15
click at [334, 77] on div "**********" at bounding box center [293, 156] width 586 height 313
click at [398, 140] on button "Close" at bounding box center [396, 143] width 14 height 14
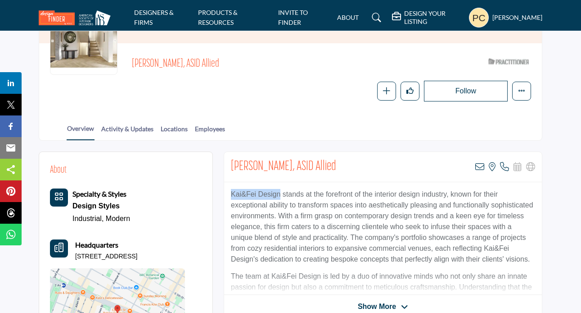
drag, startPoint x: 280, startPoint y: 193, endPoint x: 231, endPoint y: 191, distance: 48.2
click at [231, 191] on p "Kai&Fei Design stands at the forefront of the interior design industry, known f…" at bounding box center [383, 227] width 304 height 76
copy p "Kai&Fei Design"
